Goal: Task Accomplishment & Management: Use online tool/utility

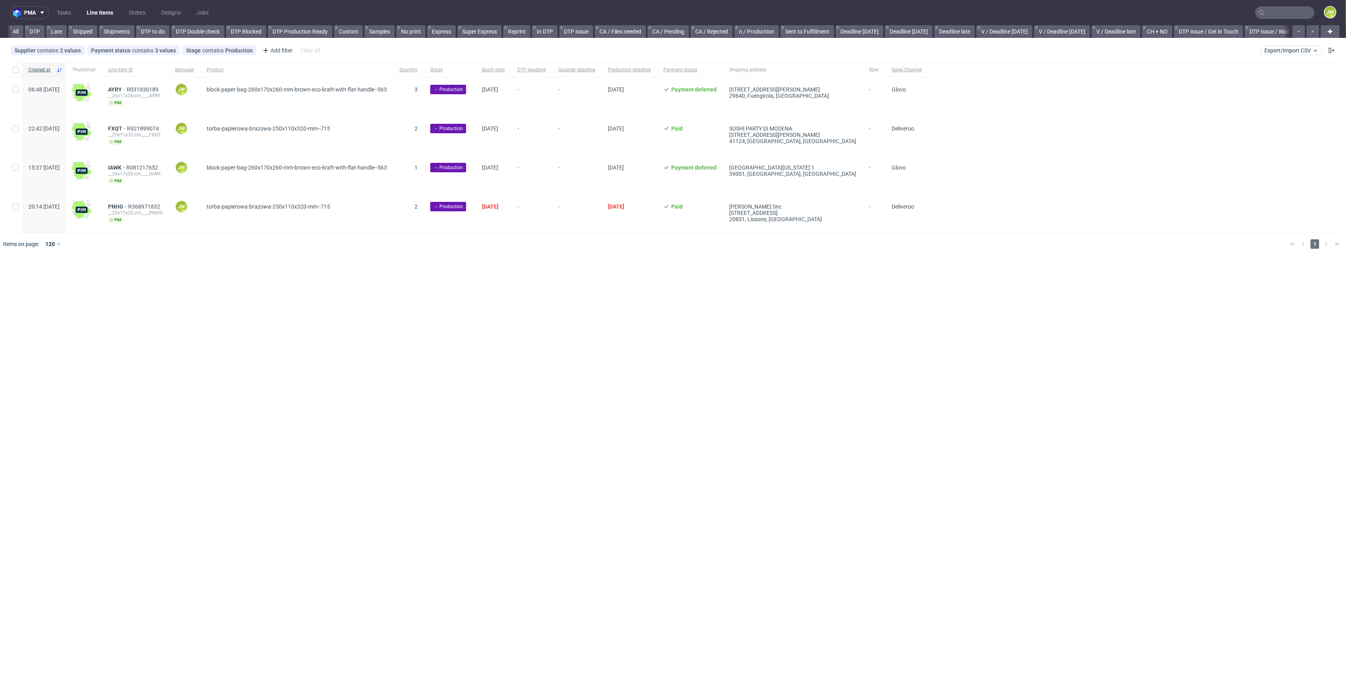
scroll to position [0, 905]
click at [1302, 56] on div "Supplier contains 2 values Unipack, Unipack PH Payment status contains 3 values…" at bounding box center [673, 50] width 1346 height 19
click at [1266, 51] on span "Export/Import CSV" at bounding box center [1292, 50] width 54 height 6
click at [1260, 79] on link "Import shipments CSV" at bounding box center [1273, 82] width 92 height 13
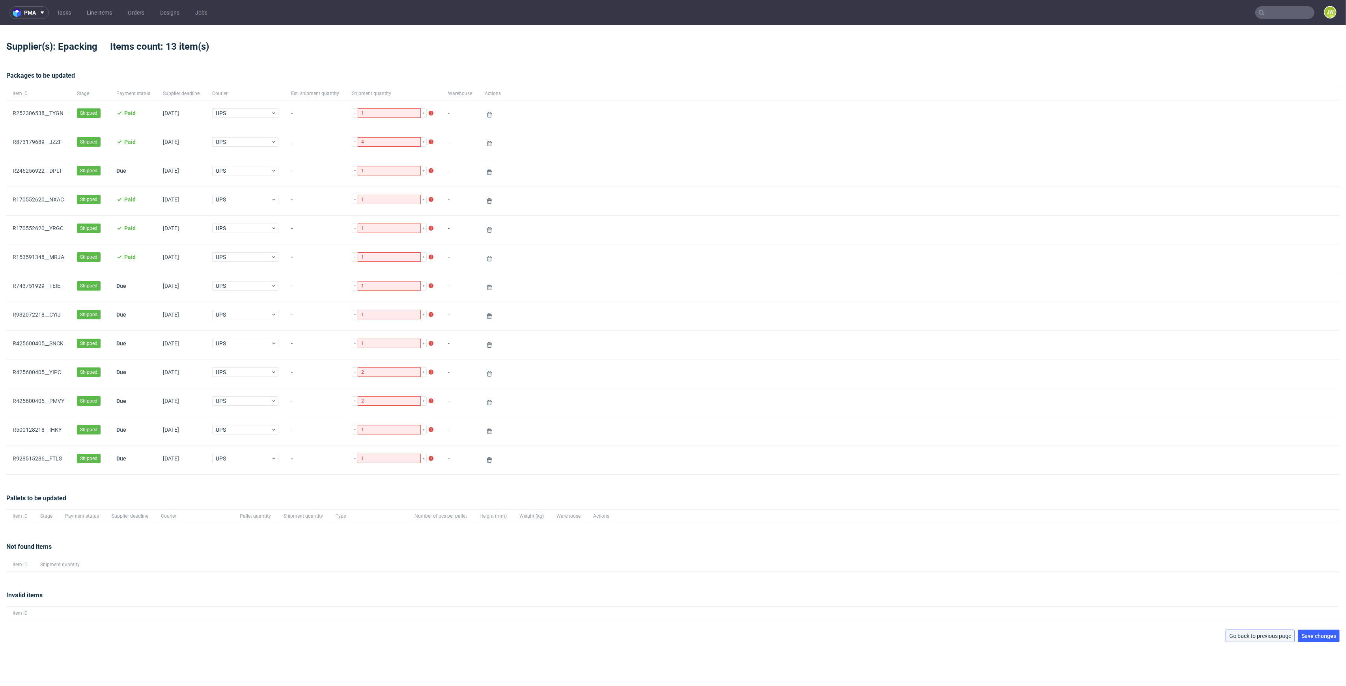
click at [1233, 635] on button "Go back to previous page" at bounding box center [1260, 636] width 69 height 13
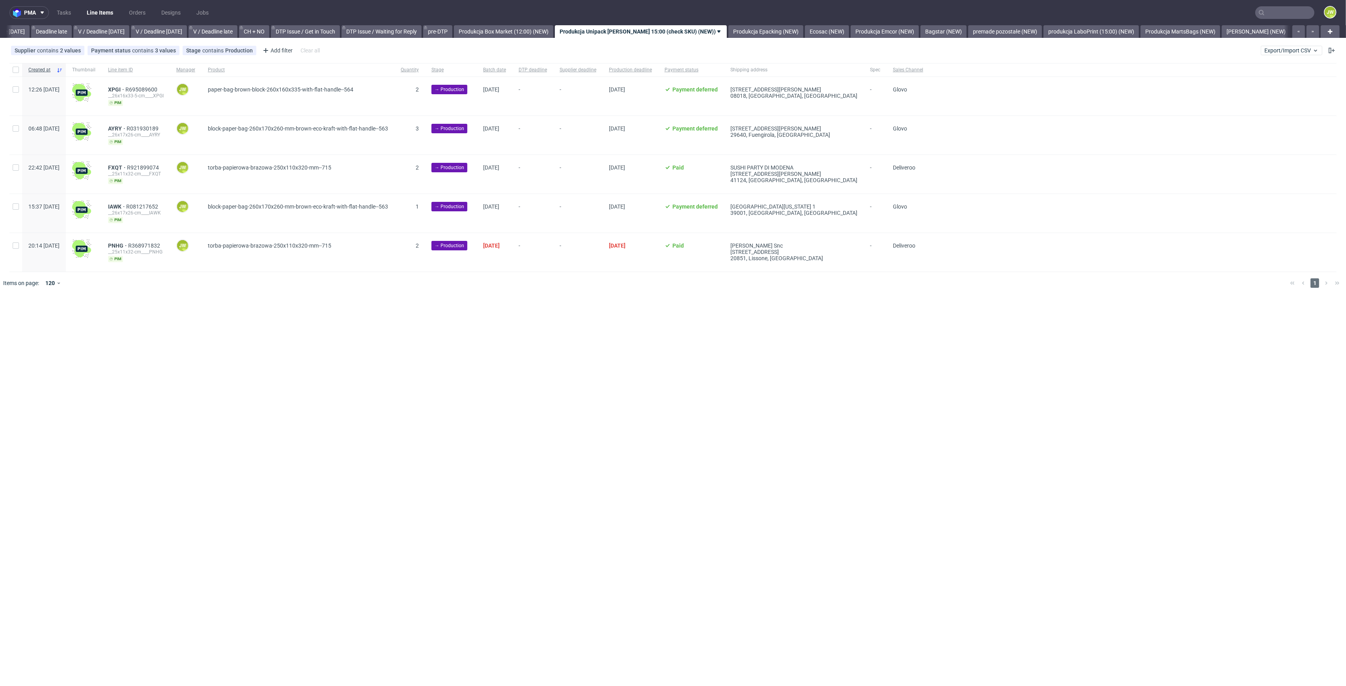
scroll to position [0, 905]
click at [1274, 48] on span "Export/Import CSV" at bounding box center [1292, 50] width 54 height 6
click at [1268, 80] on link "Import shipments CSV" at bounding box center [1273, 82] width 92 height 13
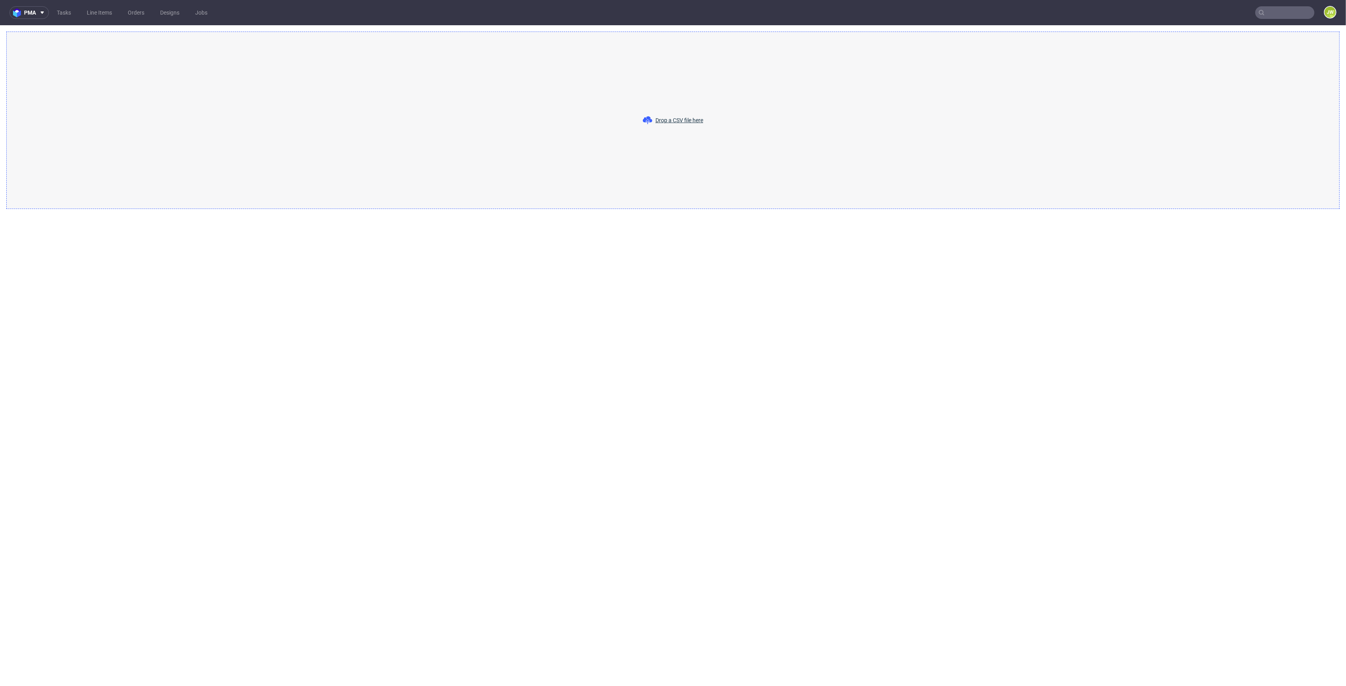
click at [660, 126] on div "Drop a CSV file here" at bounding box center [673, 121] width 1334 height 178
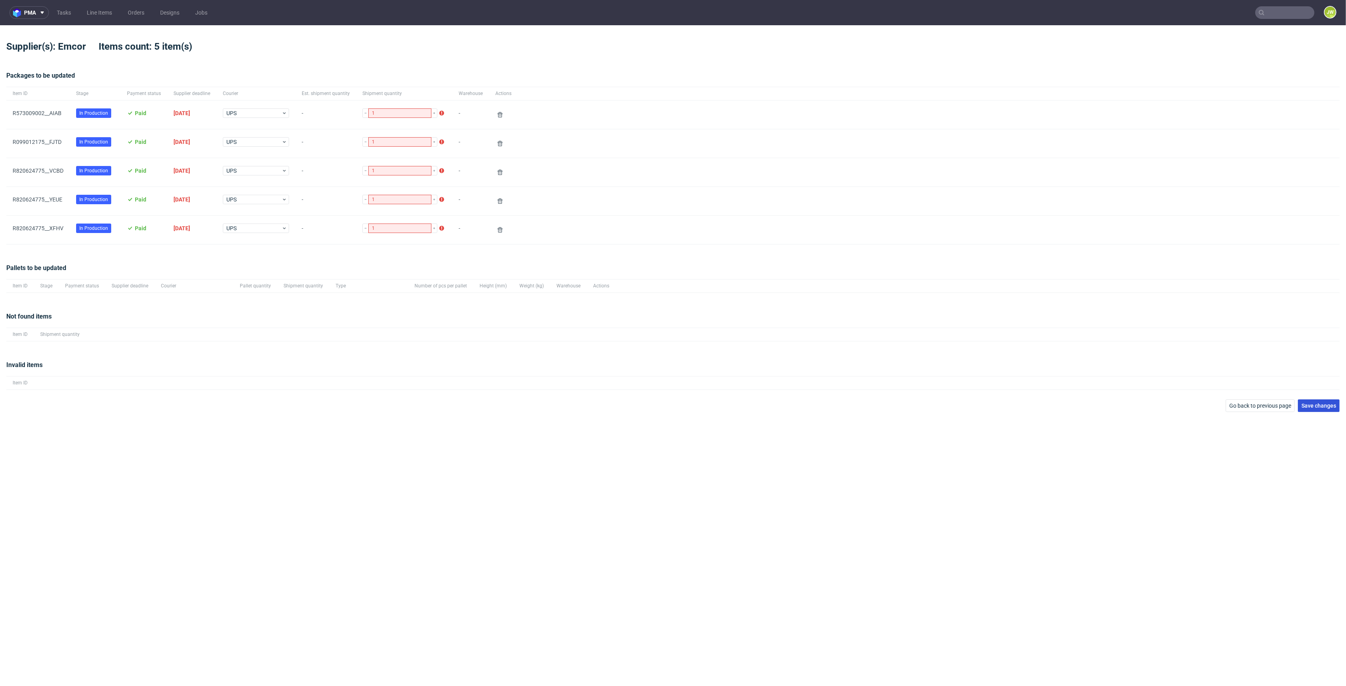
click at [1332, 409] on span "Save changes" at bounding box center [1319, 406] width 35 height 6
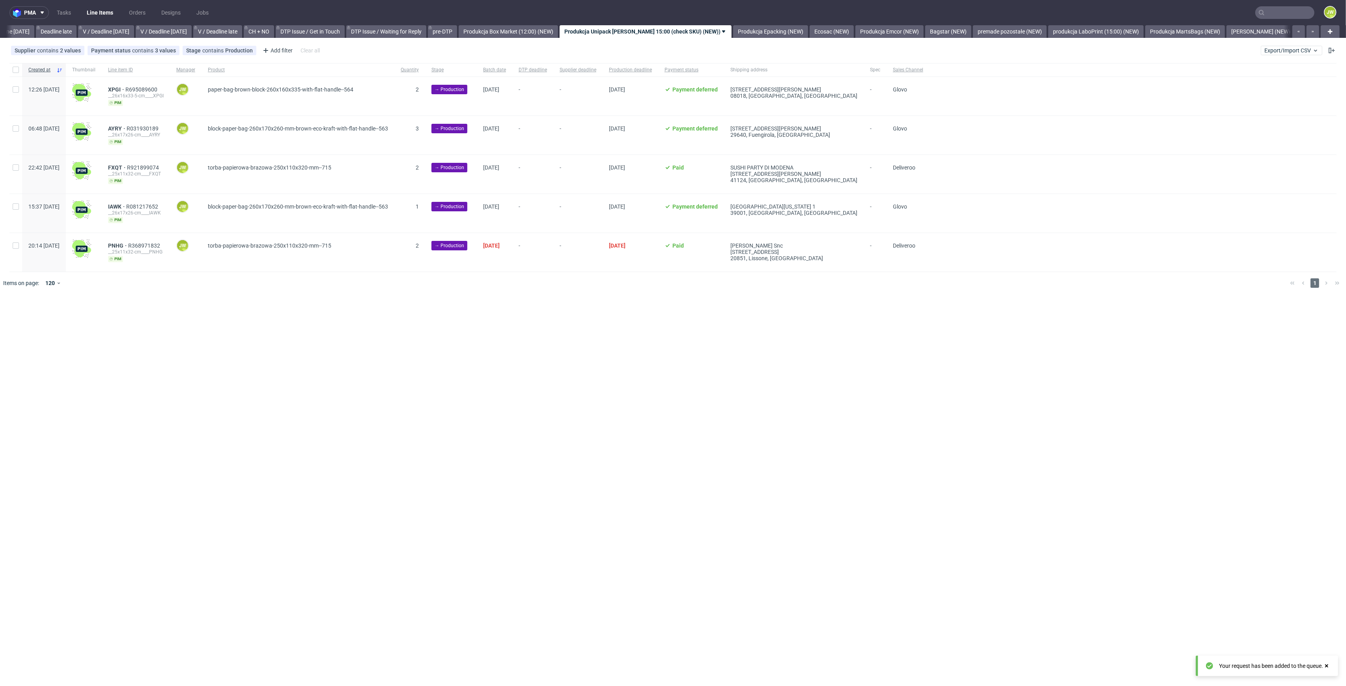
scroll to position [0, 905]
click at [1304, 15] on input "text" at bounding box center [1285, 12] width 59 height 13
paste input "HHCB"
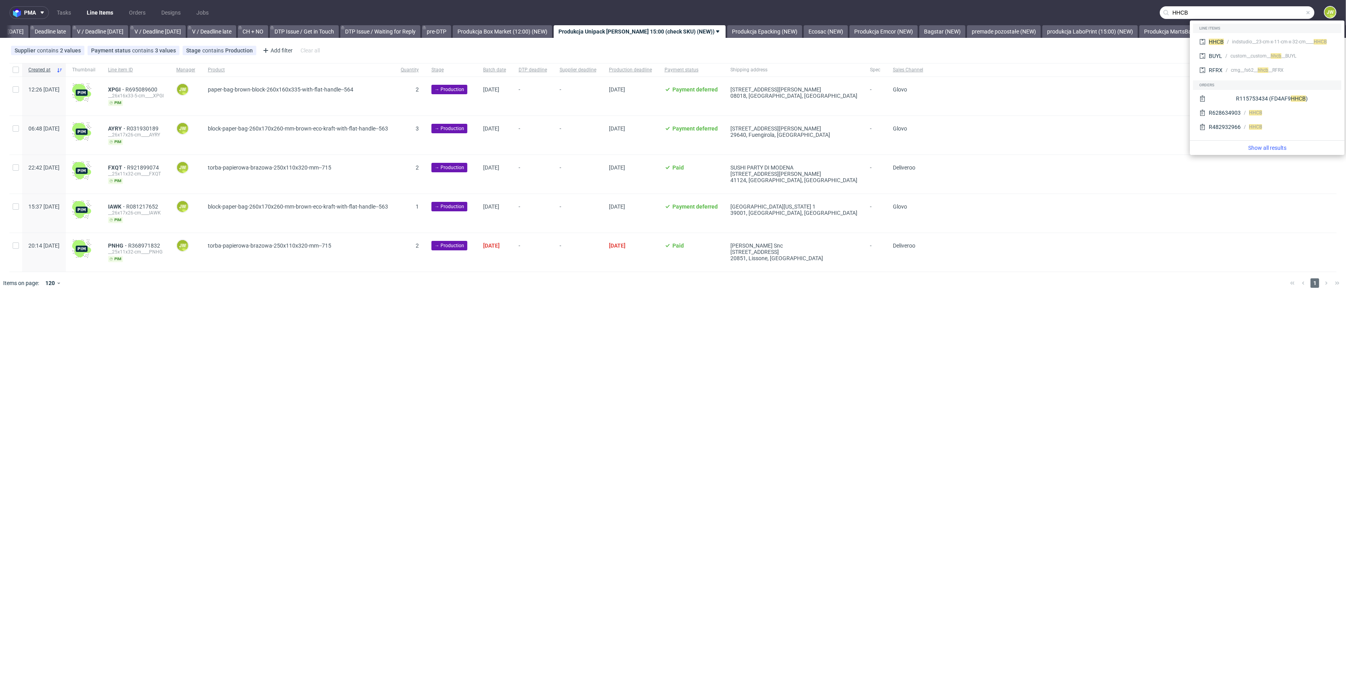
type input "HHCB"
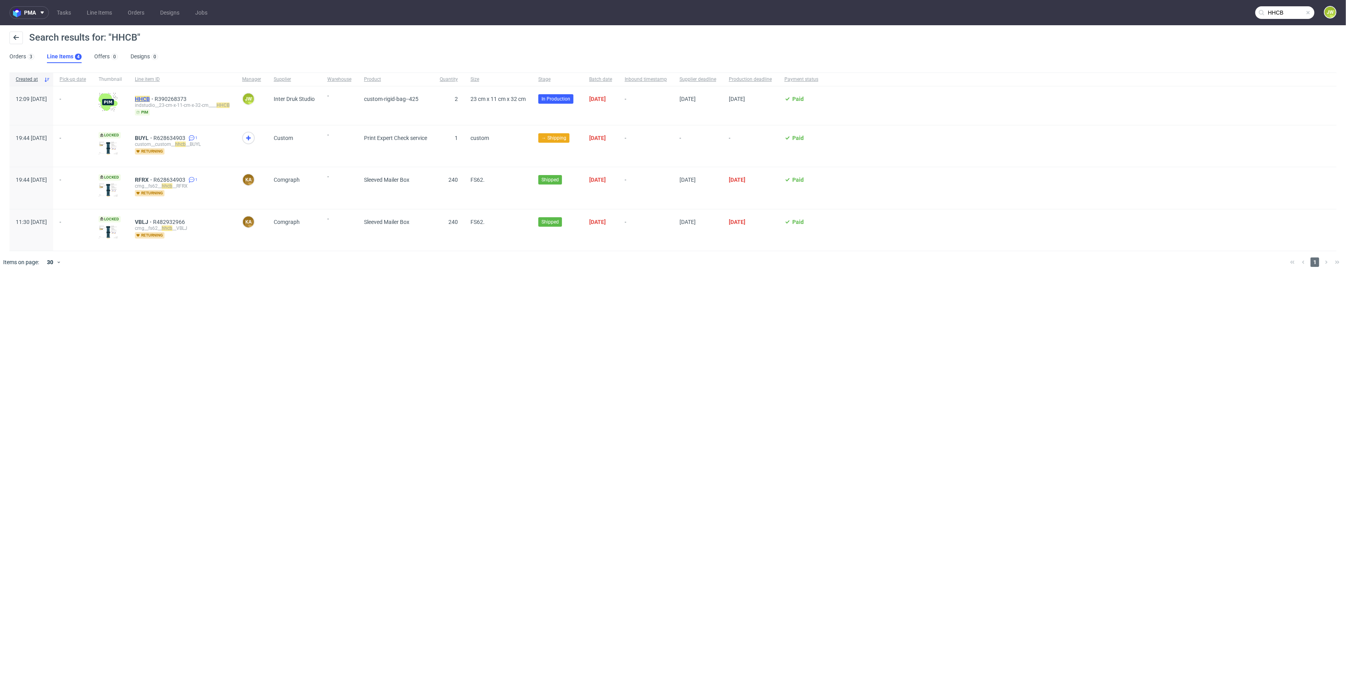
click at [150, 98] on mark "HHCB" at bounding box center [142, 99] width 15 height 6
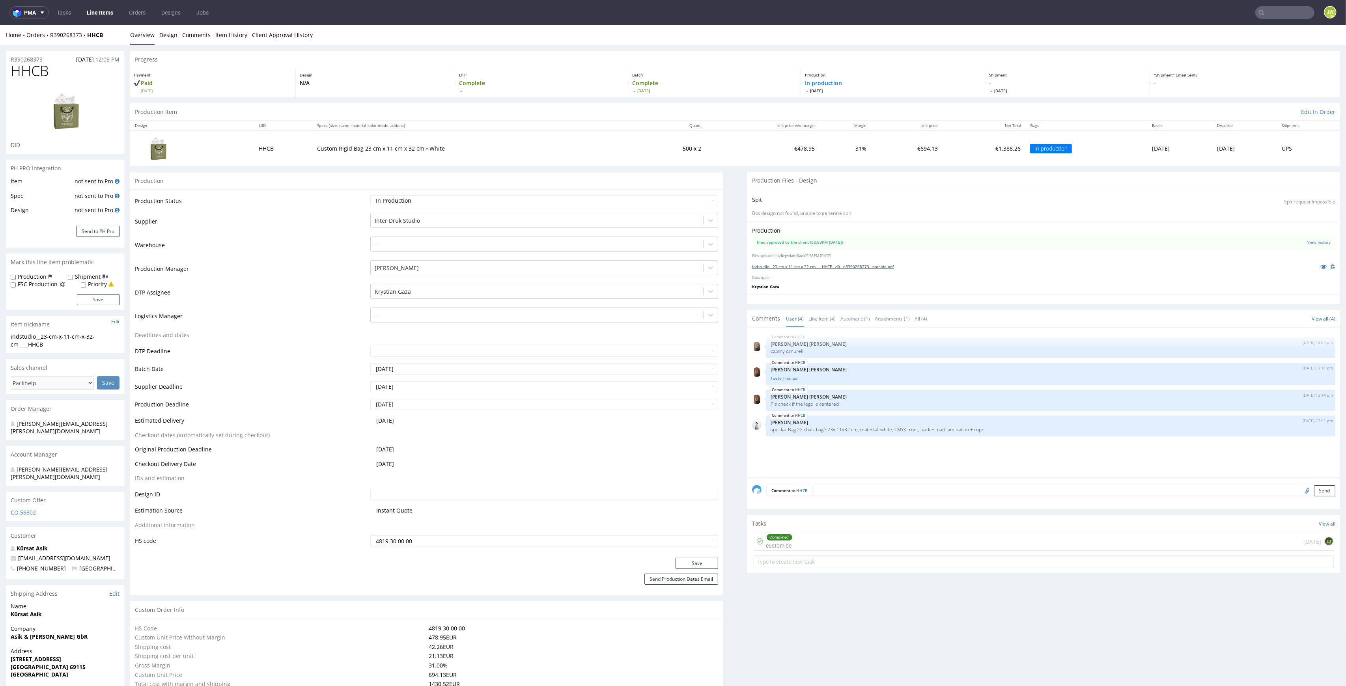
click at [806, 267] on link "indstudio__23-cm-x-11-cm-x-32-cm____HHCB__d0__oR390268373__outside.pdf" at bounding box center [823, 267] width 142 height 6
click at [113, 11] on link "Line Items" at bounding box center [100, 12] width 36 height 13
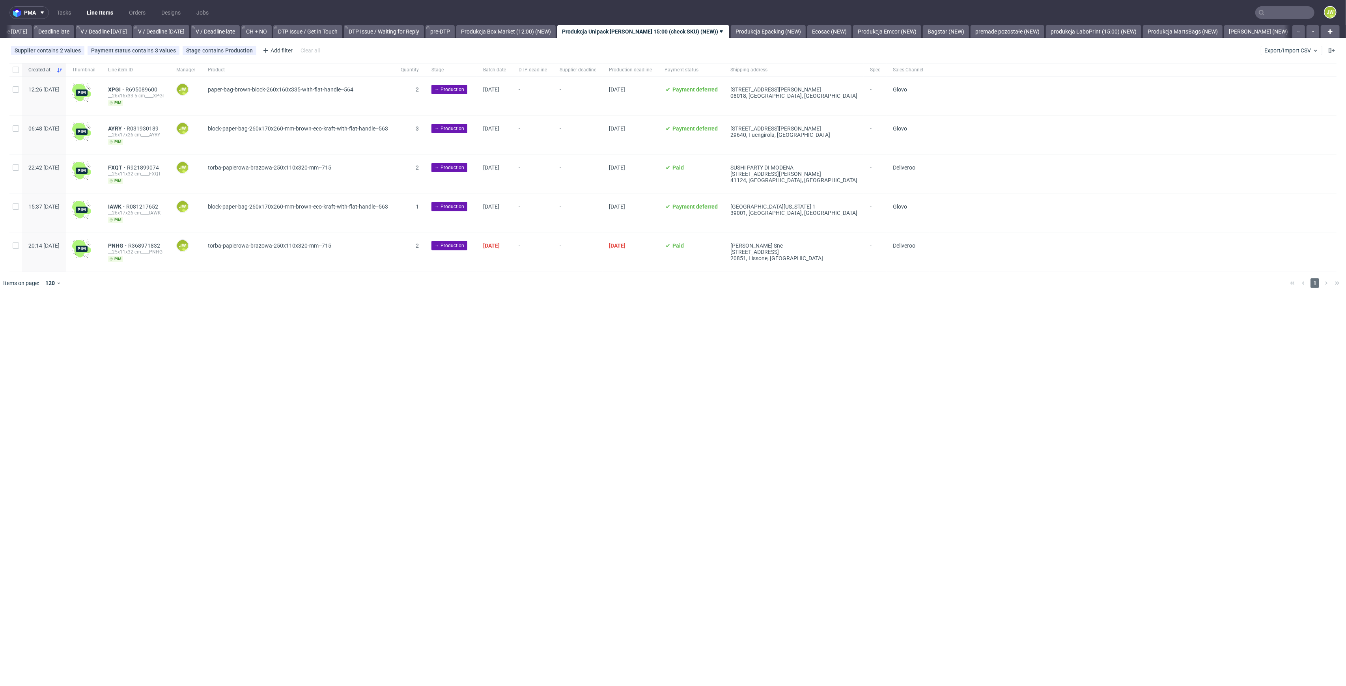
scroll to position [0, 905]
click at [1285, 13] on input "text" at bounding box center [1285, 12] width 59 height 13
paste input "ITOZ"
type input "ITOZ"
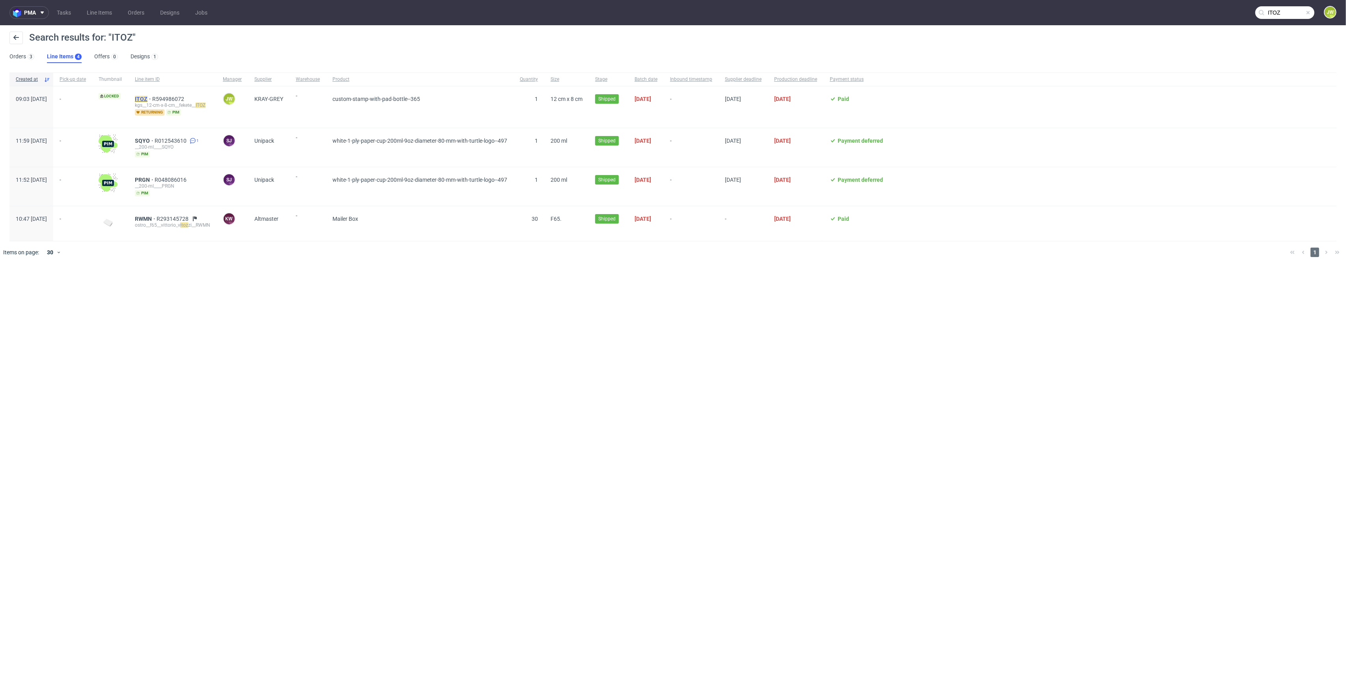
click at [148, 99] on mark "ITOZ" at bounding box center [141, 99] width 13 height 6
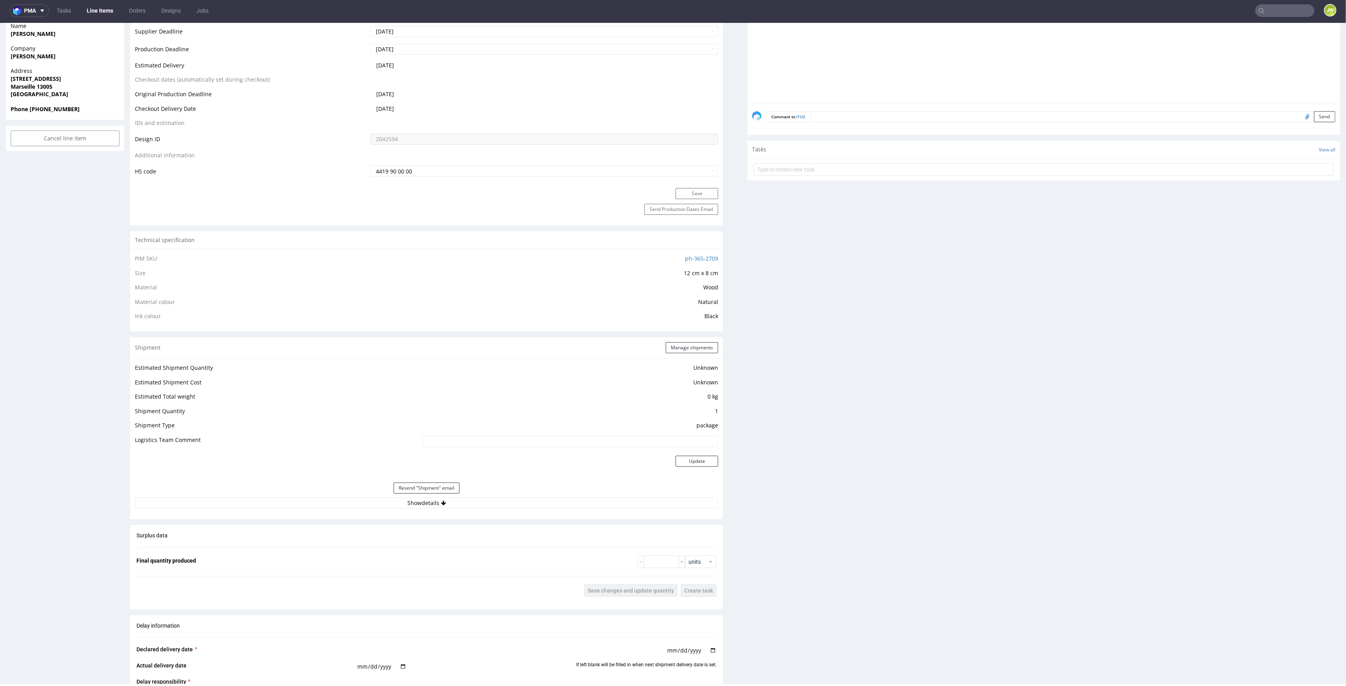
scroll to position [360, 0]
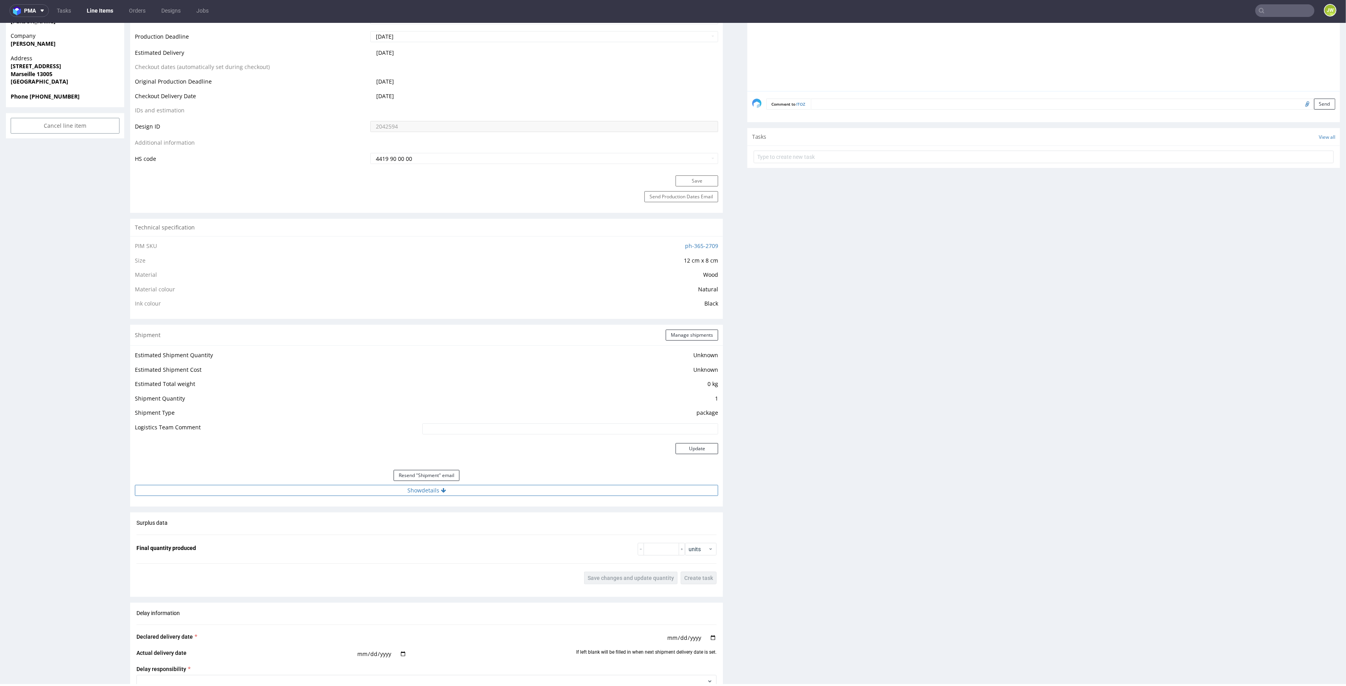
click at [414, 487] on button "Show details" at bounding box center [426, 490] width 583 height 11
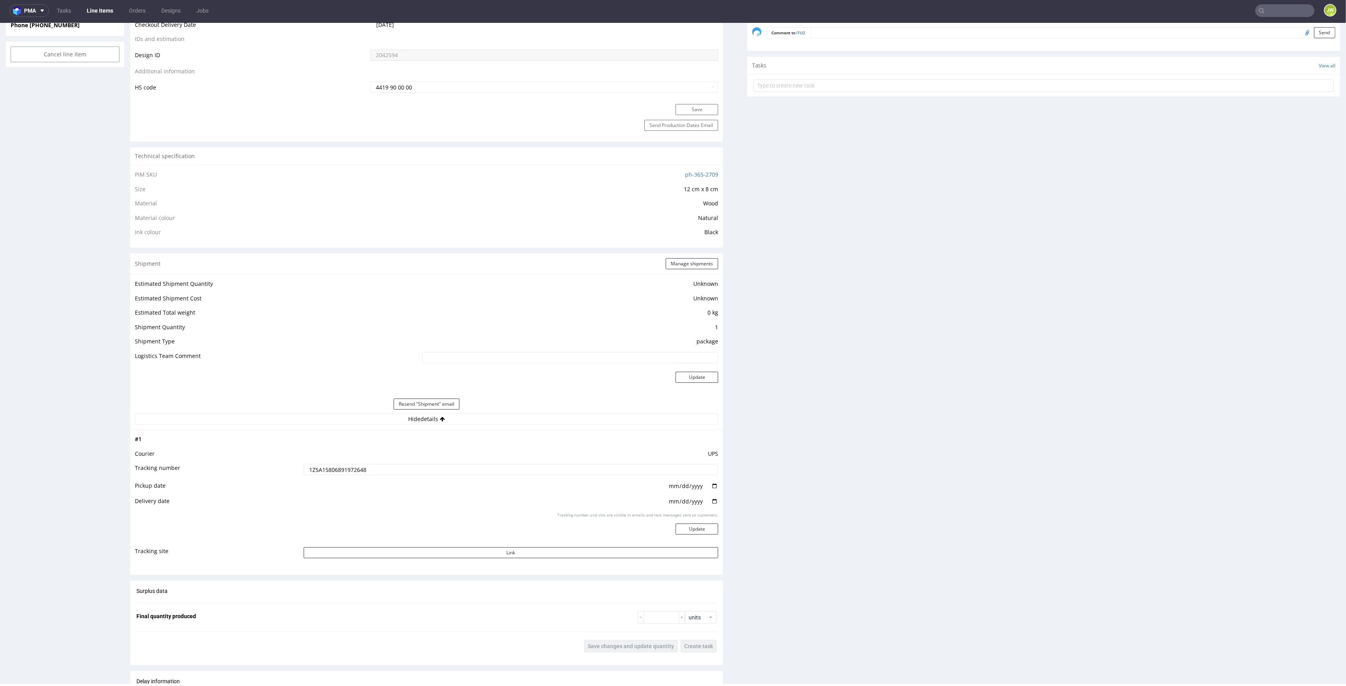
scroll to position [570, 0]
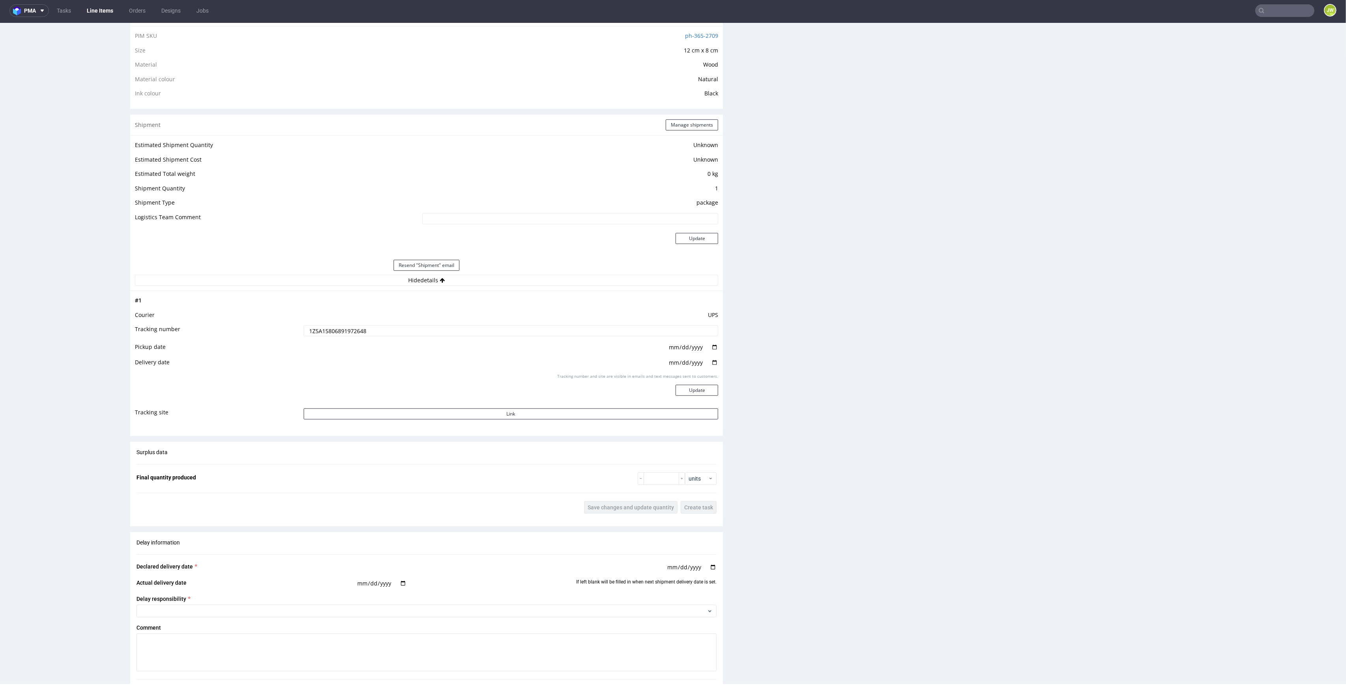
click at [335, 337] on td "1Z5A15806891972648" at bounding box center [510, 334] width 417 height 18
click at [334, 332] on input "1Z5A15806891972648" at bounding box center [511, 330] width 415 height 11
click at [439, 376] on div "Tracking number and site are visible in emails and text messages sent to custom…" at bounding box center [511, 388] width 415 height 28
click at [92, 8] on link "Line Items" at bounding box center [100, 10] width 36 height 13
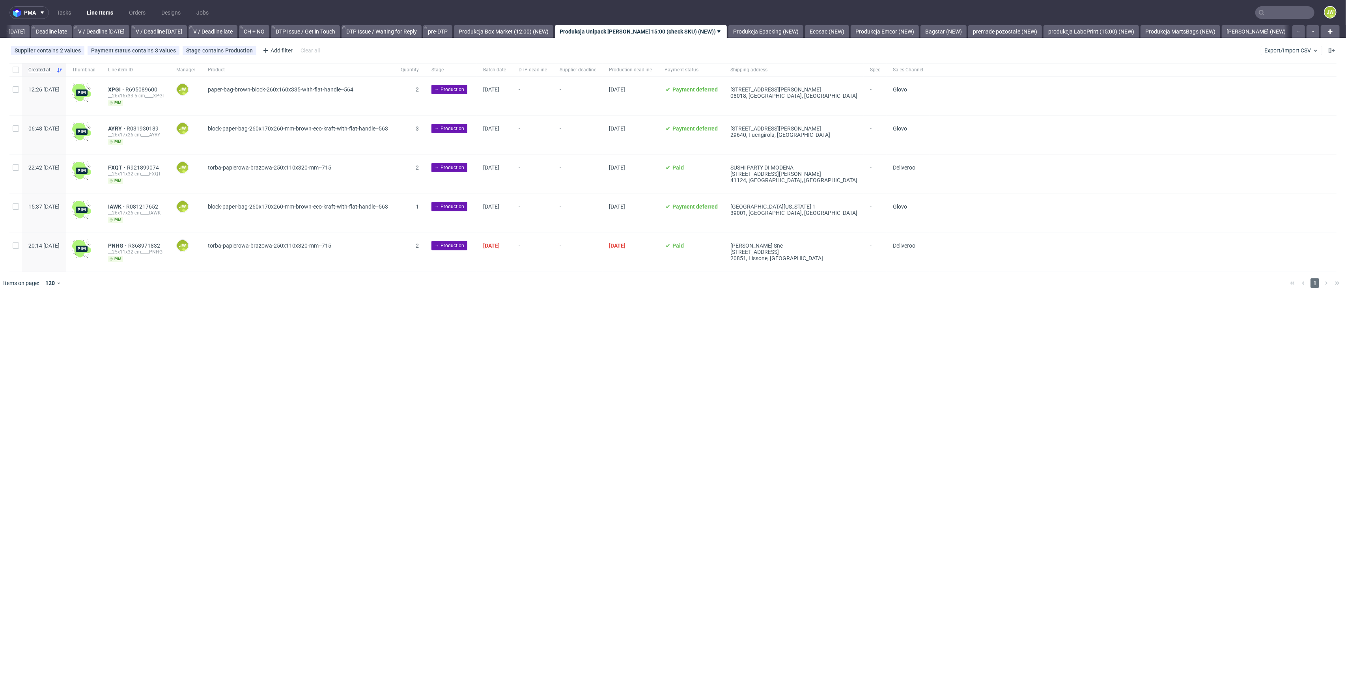
scroll to position [0, 905]
